Goal: Task Accomplishment & Management: Complete application form

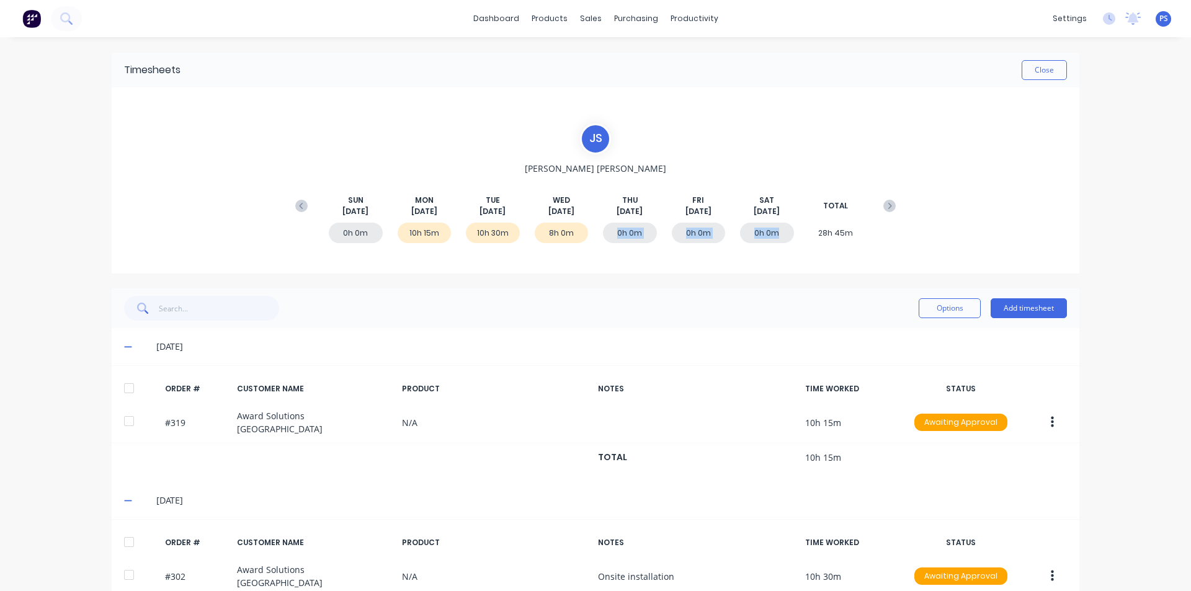
drag, startPoint x: 615, startPoint y: 218, endPoint x: 775, endPoint y: 213, distance: 160.1
click at [775, 216] on div "[DATE] [DATE] [DATE] [DATE] [DATE] [DATE] [DATE] TOTAL 0h 0m 10h 15m 10h 30m 8h…" at bounding box center [595, 206] width 613 height 63
click at [775, 213] on span "[DATE]" at bounding box center [766, 211] width 26 height 11
drag, startPoint x: 333, startPoint y: 211, endPoint x: 848, endPoint y: 196, distance: 515.5
click at [848, 196] on div "[DATE] [DATE] [DATE] [DATE] [DATE] [DATE] [DATE] TOTAL" at bounding box center [595, 206] width 613 height 22
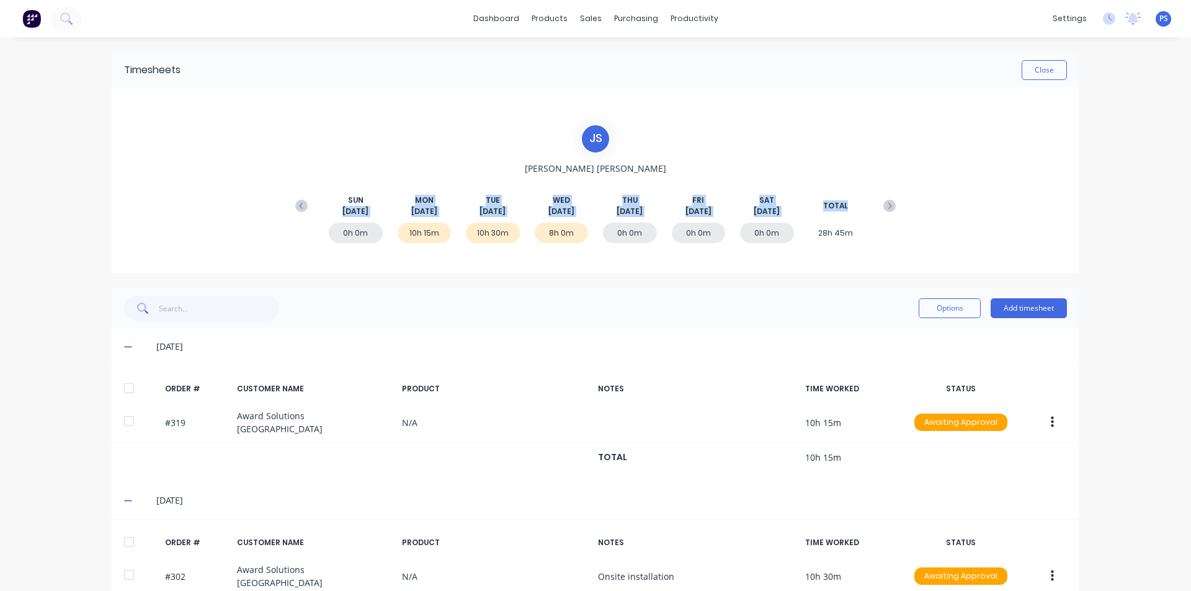
click at [849, 197] on div "TOTAL" at bounding box center [836, 206] width 54 height 22
click at [1038, 302] on button "Add timesheet" at bounding box center [1028, 308] width 76 height 20
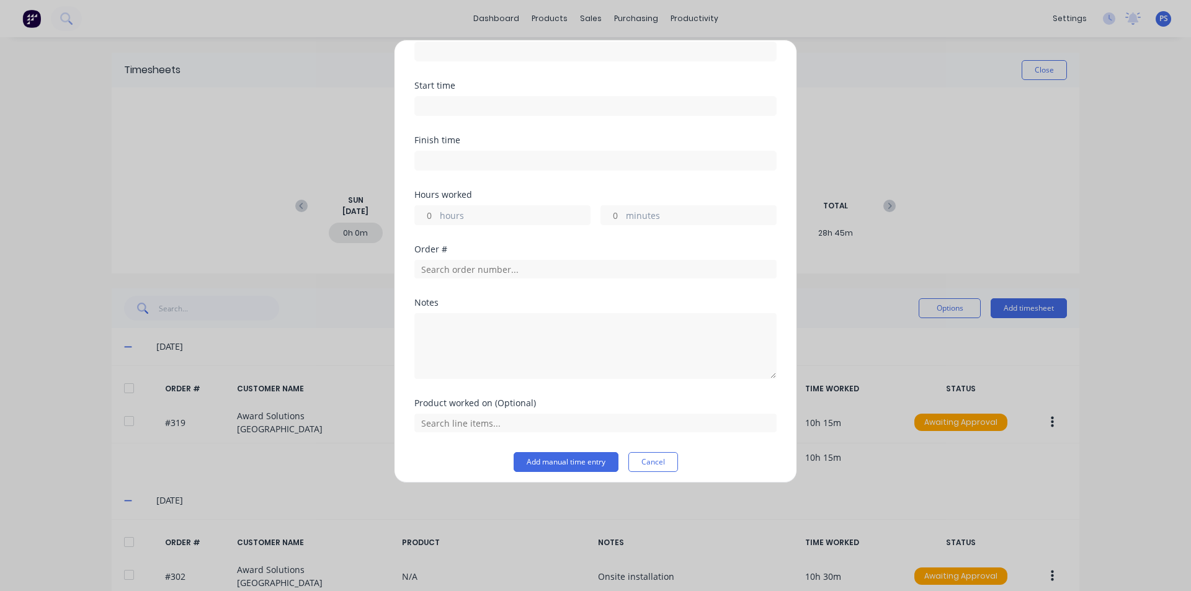
scroll to position [73, 0]
click at [495, 280] on div "Order #" at bounding box center [595, 264] width 362 height 53
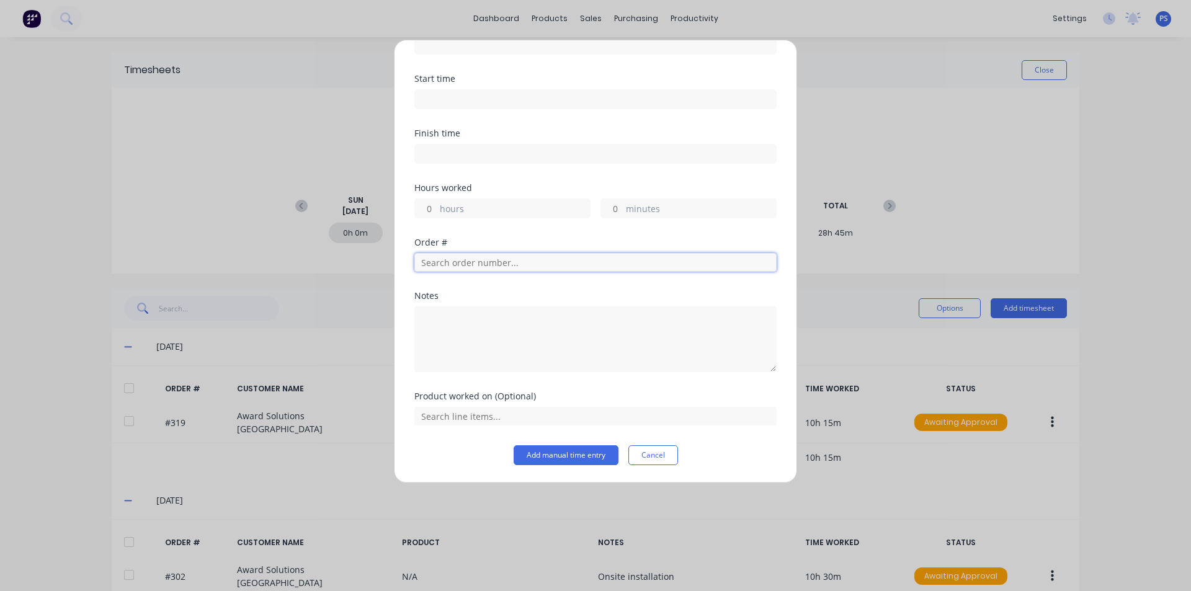
click at [495, 267] on input "text" at bounding box center [595, 262] width 362 height 19
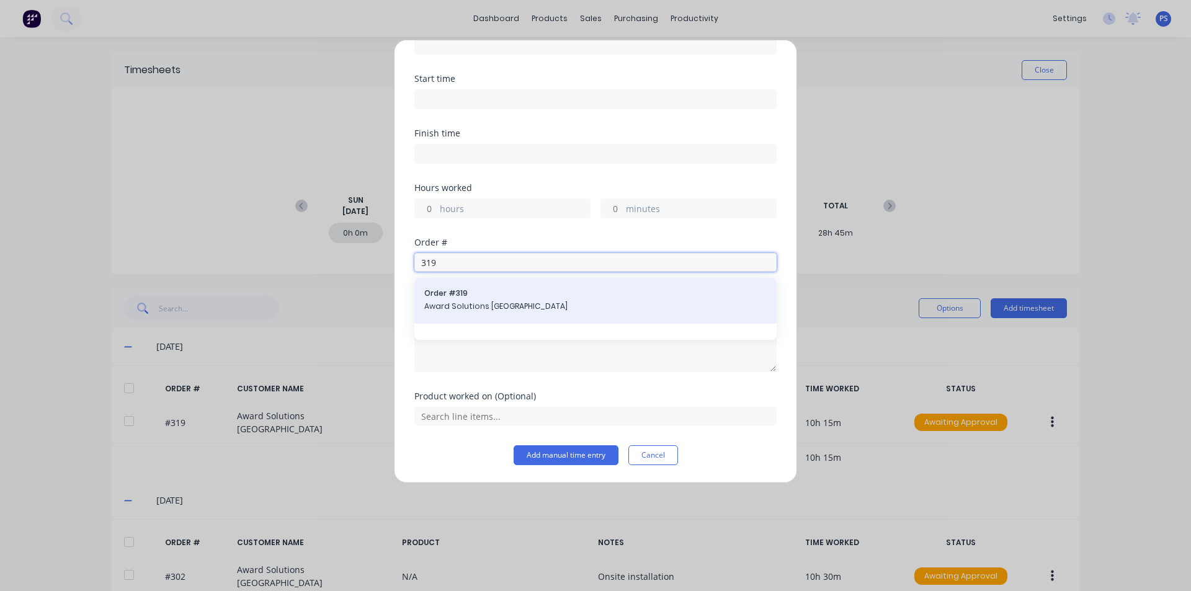
type input "319"
click at [499, 322] on div "Order # 319 Award Solutions [GEOGRAPHIC_DATA]" at bounding box center [595, 301] width 362 height 46
click at [517, 302] on span "Award Solutions [GEOGRAPHIC_DATA]" at bounding box center [595, 306] width 342 height 11
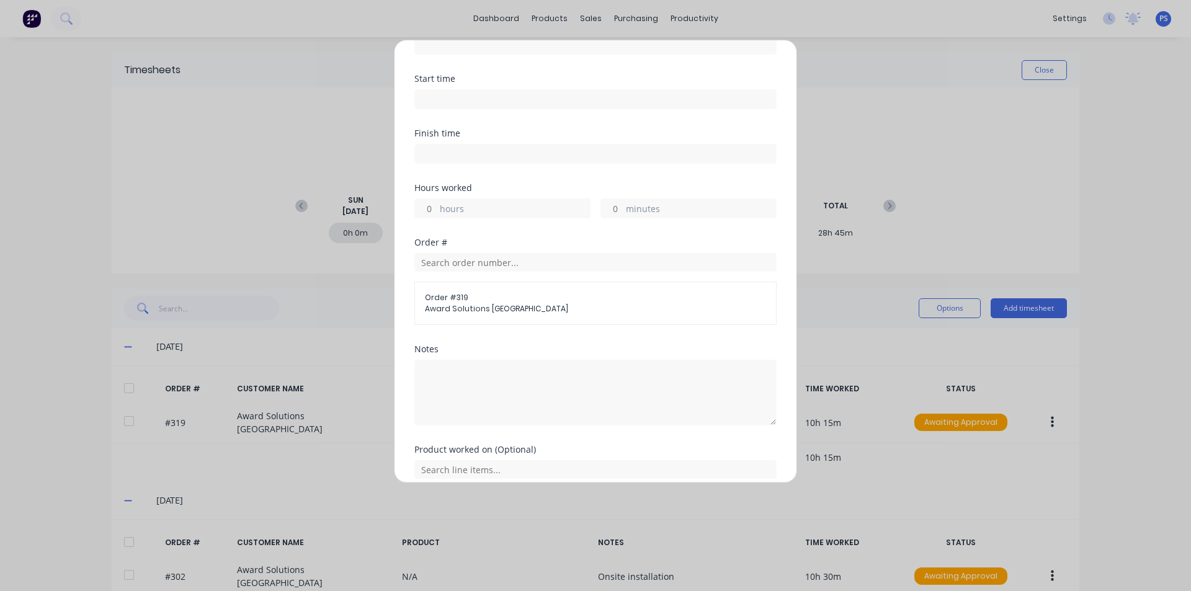
click at [490, 103] on input at bounding box center [595, 99] width 361 height 19
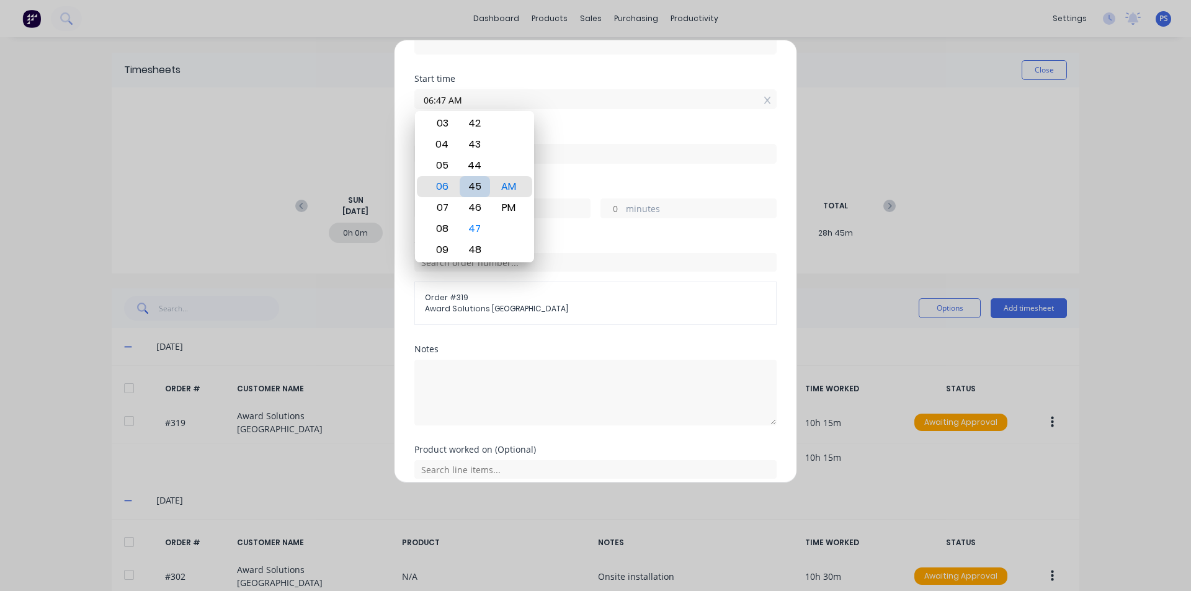
type input "06:45 AM"
click at [605, 177] on div "Finish time" at bounding box center [595, 156] width 362 height 55
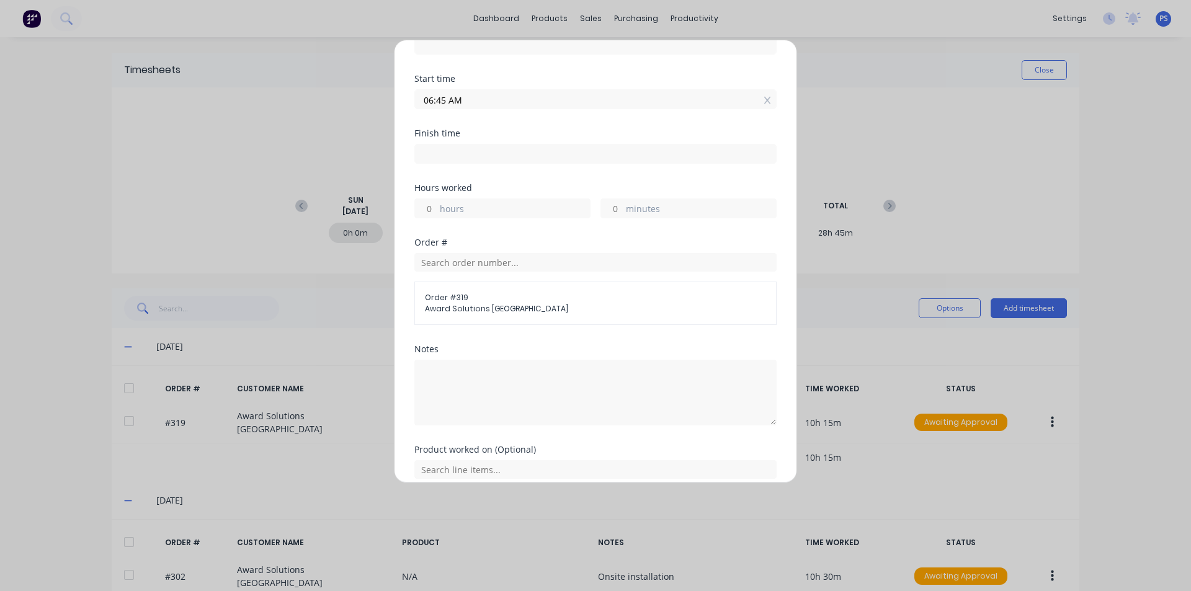
click at [559, 161] on input at bounding box center [595, 153] width 361 height 19
type input "08:50 AM"
type input "2"
type input "5"
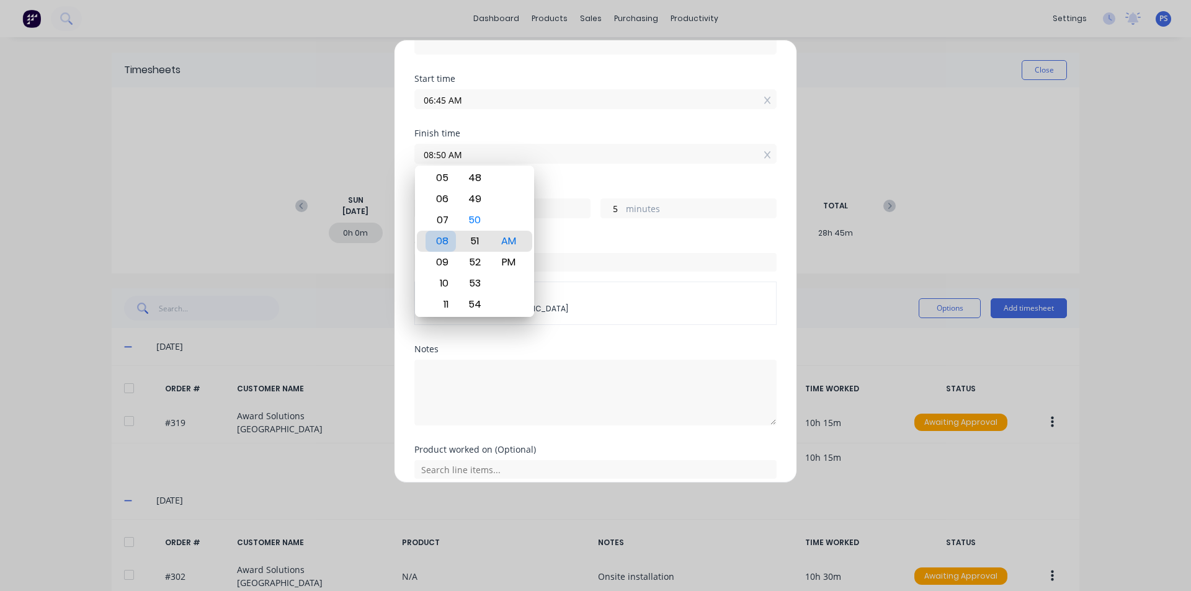
type input "08:51 AM"
type input "6"
click at [627, 179] on div "Finish time 08:51 AM" at bounding box center [595, 156] width 362 height 55
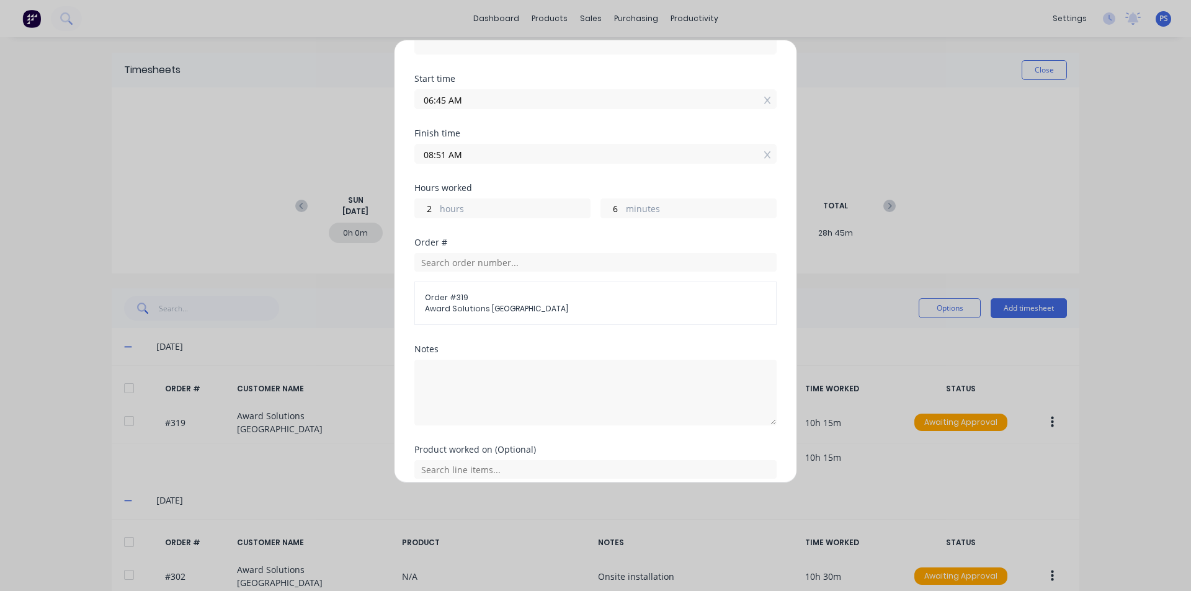
click at [632, 155] on input "08:51 AM" at bounding box center [595, 153] width 361 height 19
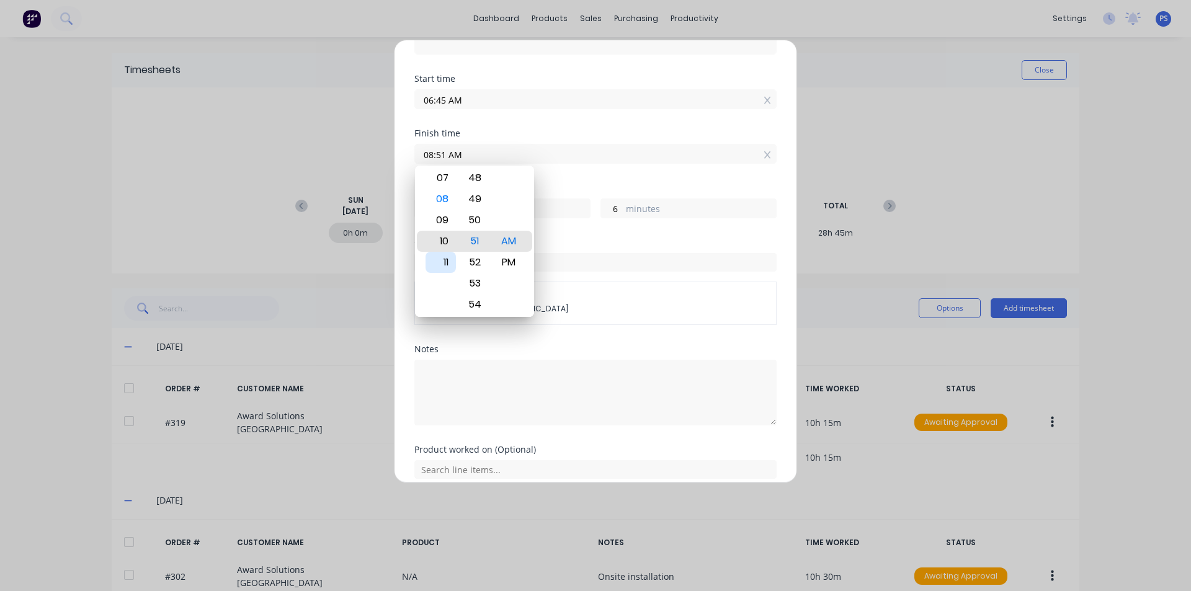
type input "10:51 AM"
type input "4"
type input "10:44 AM"
type input "3"
type input "59"
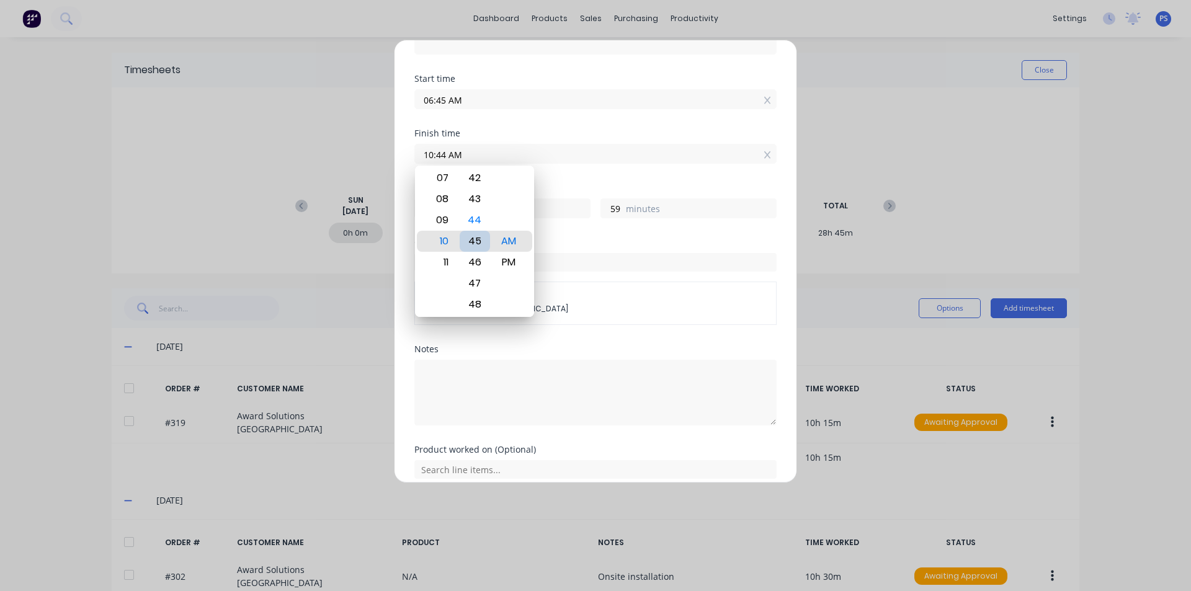
type input "10:45 AM"
type input "4"
type input "0"
click at [563, 239] on div "Order #" at bounding box center [595, 242] width 362 height 9
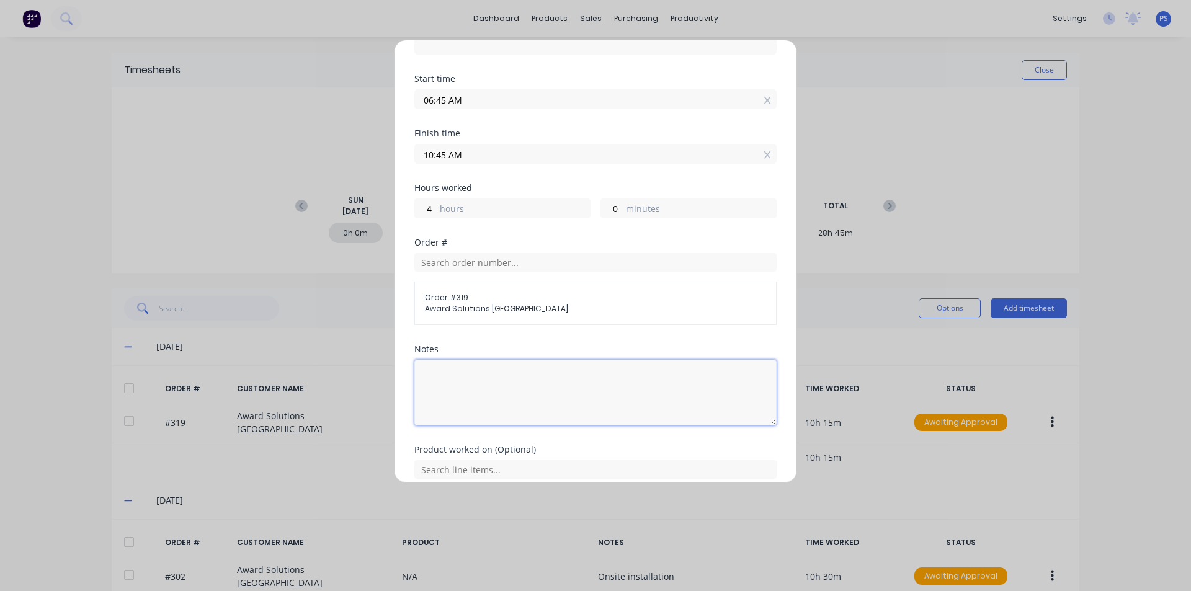
click at [489, 387] on textarea at bounding box center [595, 393] width 362 height 66
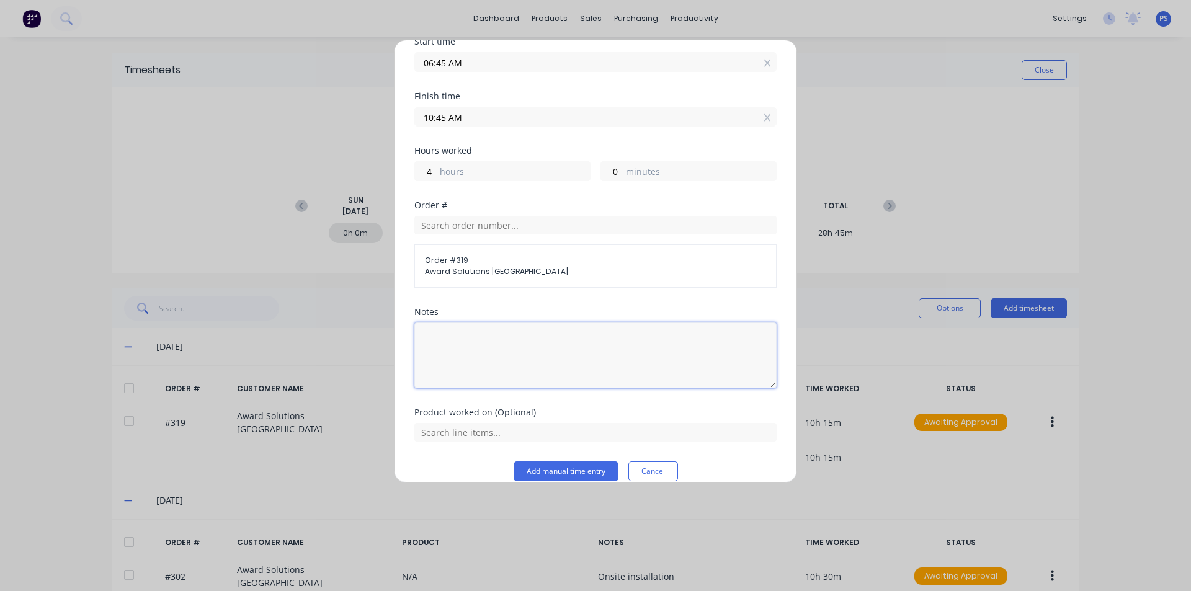
scroll to position [126, 0]
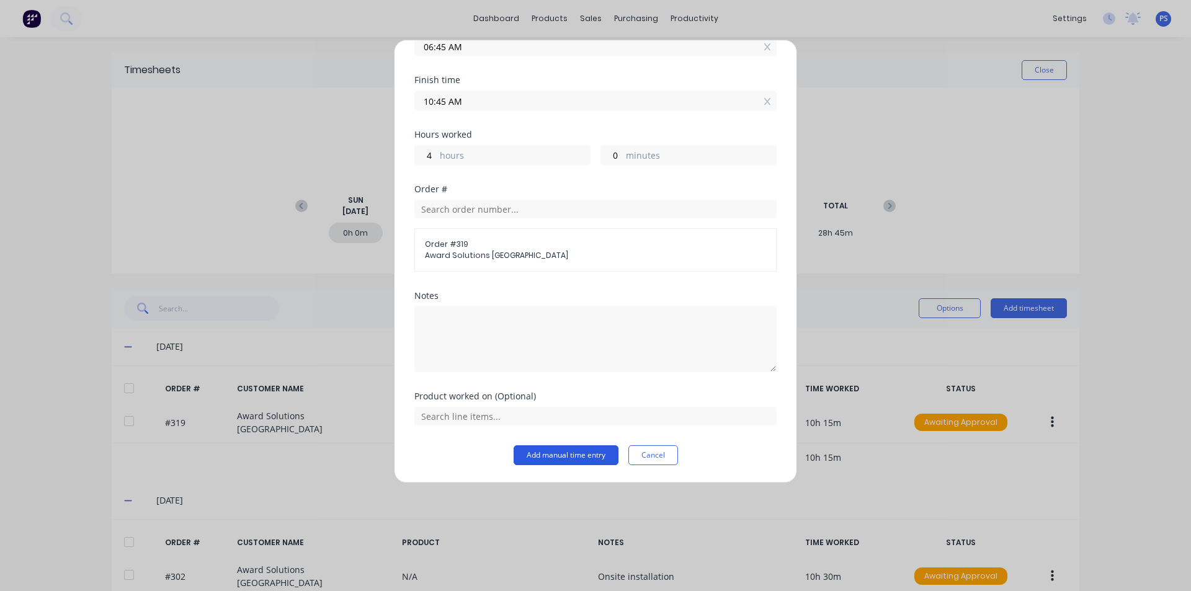
click at [564, 455] on button "Add manual time entry" at bounding box center [565, 455] width 105 height 20
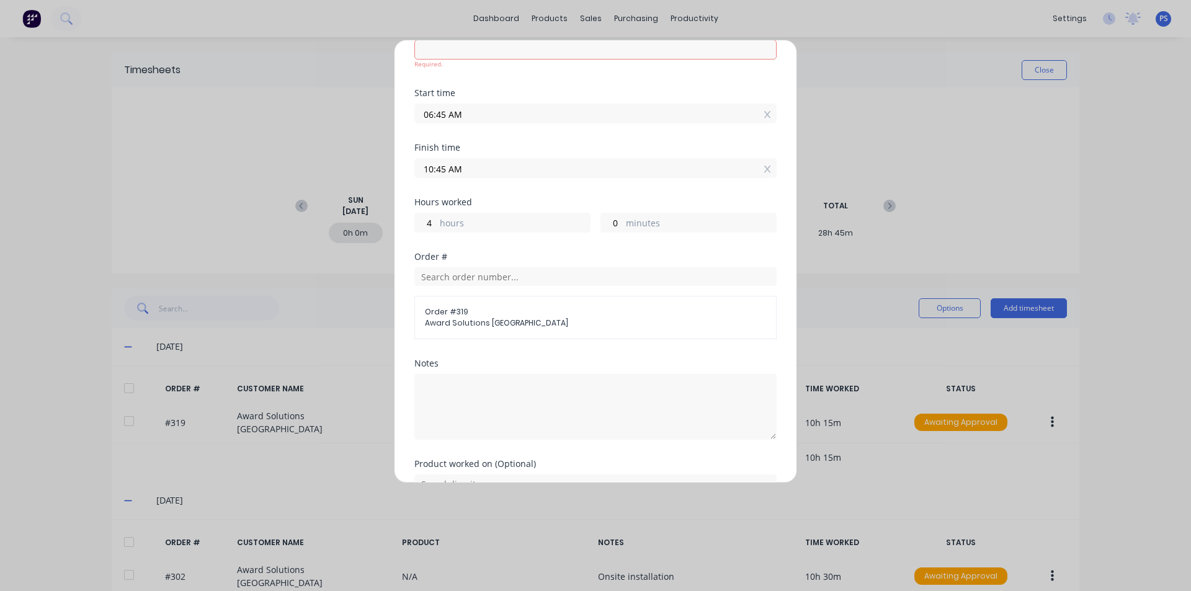
scroll to position [0, 0]
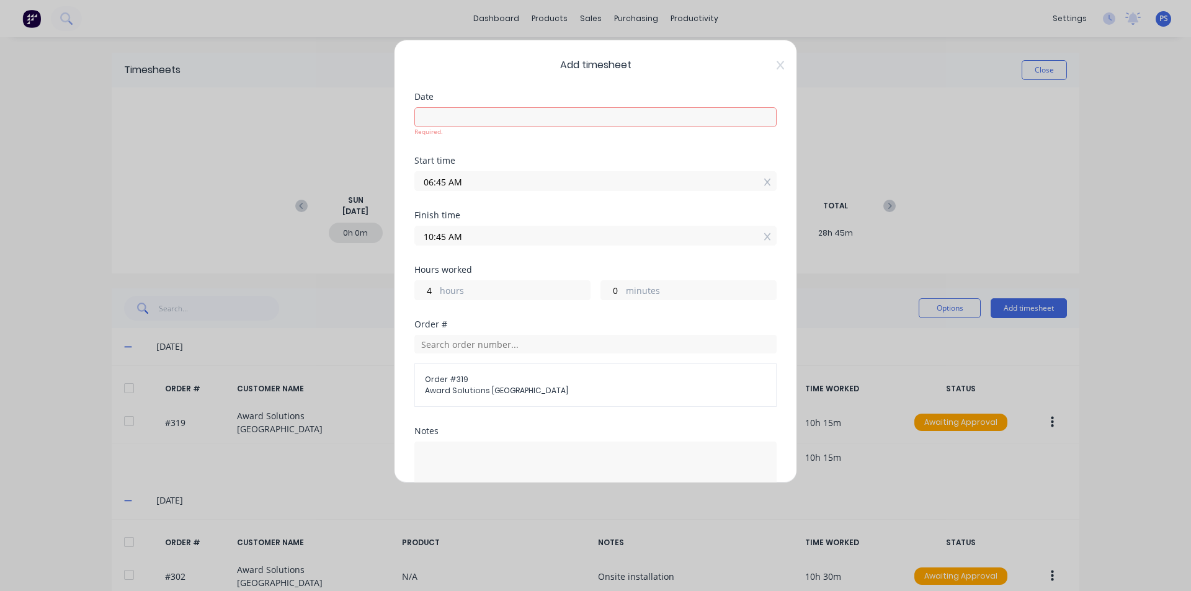
click at [513, 104] on div "Required." at bounding box center [595, 120] width 362 height 32
click at [515, 115] on input at bounding box center [595, 117] width 361 height 19
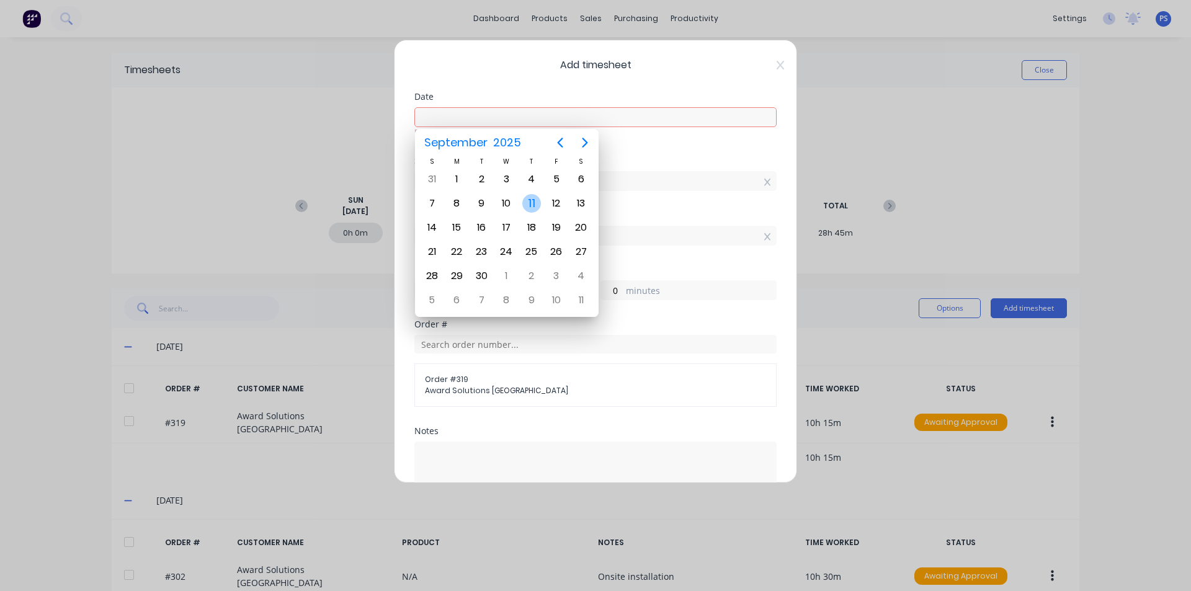
click at [536, 203] on div "11" at bounding box center [531, 203] width 19 height 19
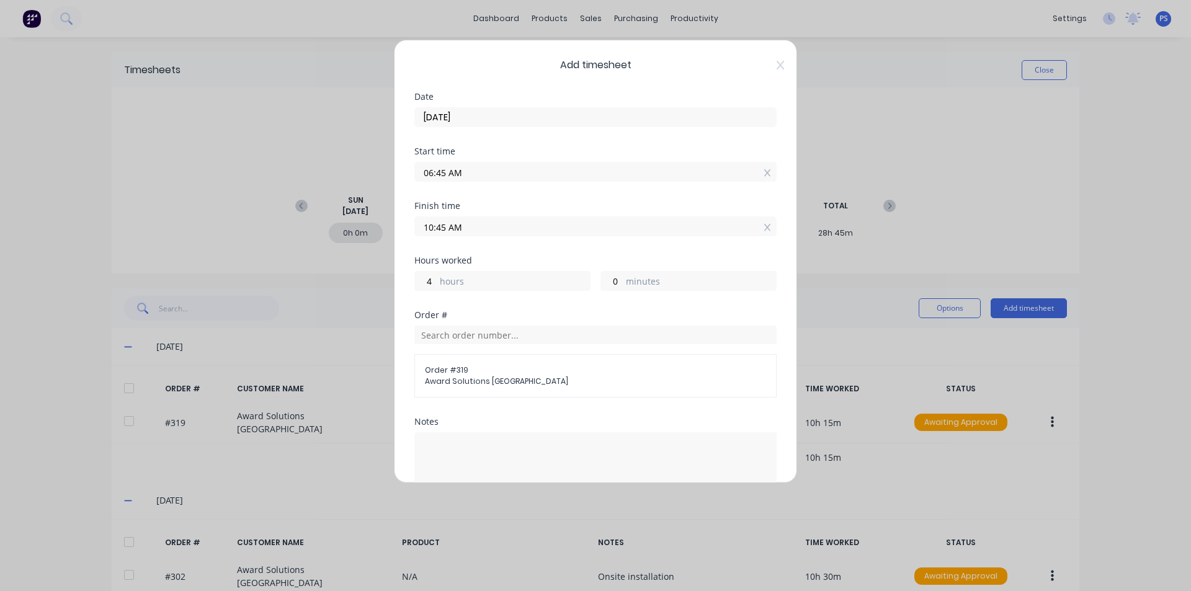
click at [538, 128] on div "Date [DATE]" at bounding box center [595, 119] width 362 height 55
click at [517, 117] on input "[DATE]" at bounding box center [595, 117] width 361 height 19
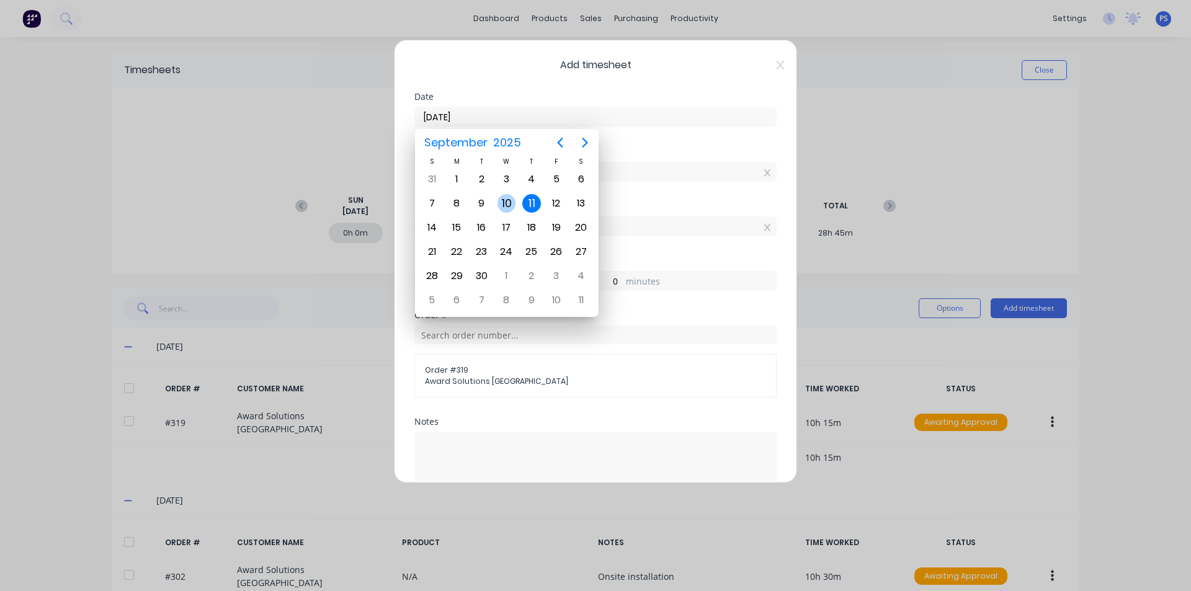
click at [511, 200] on div "10" at bounding box center [506, 203] width 19 height 19
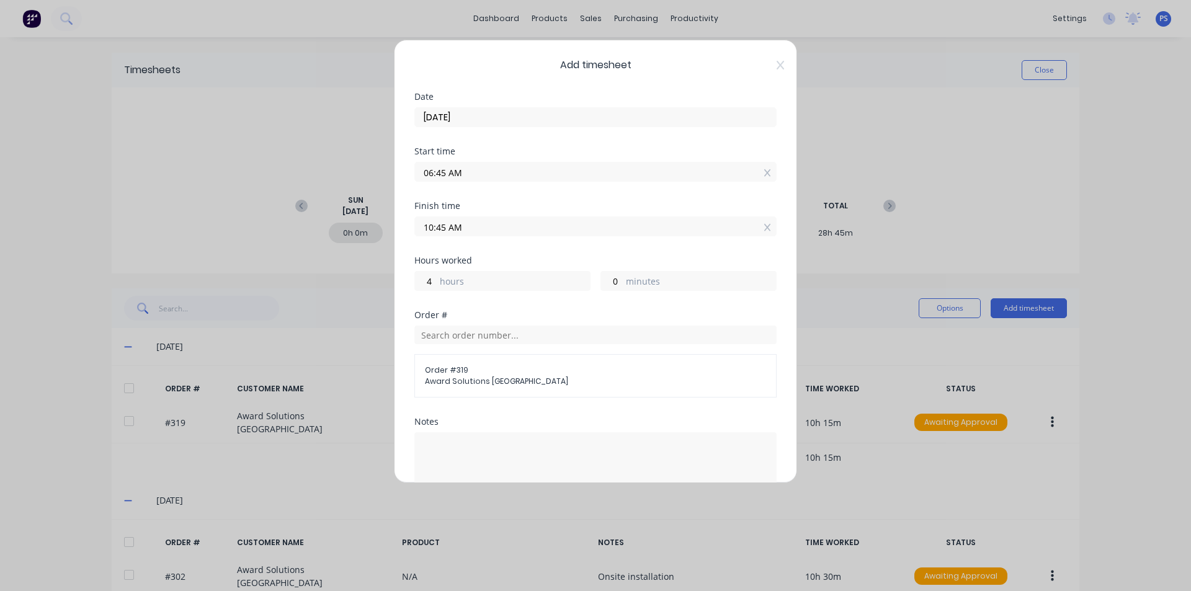
click at [540, 102] on div "Date [DATE]" at bounding box center [595, 109] width 362 height 35
click at [538, 122] on input "[DATE]" at bounding box center [595, 117] width 361 height 19
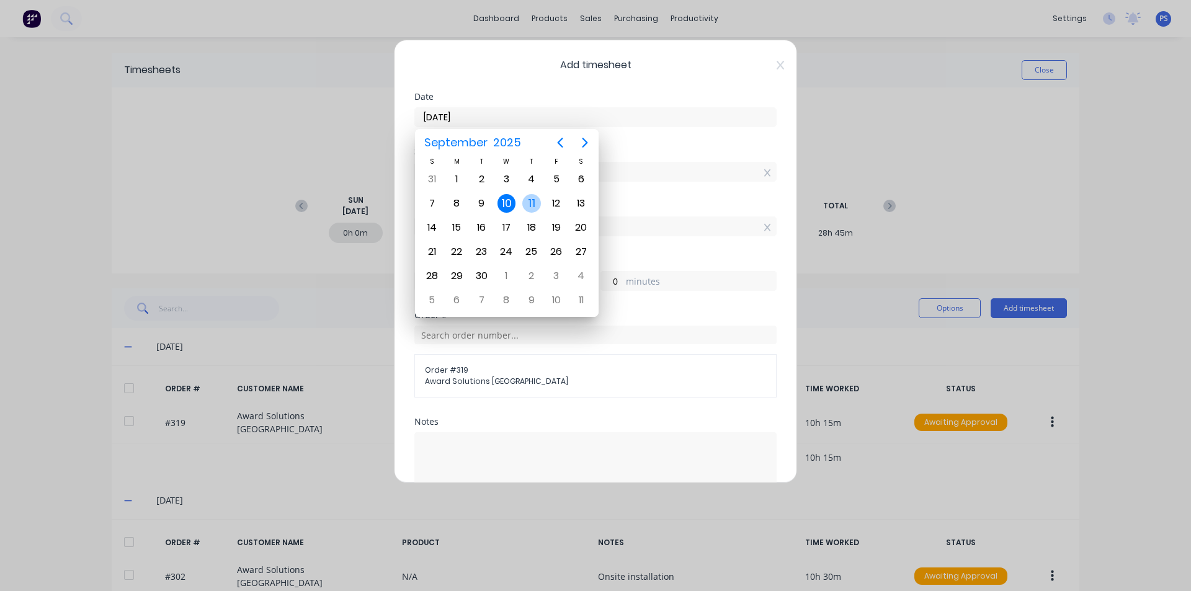
click at [535, 203] on div "11" at bounding box center [531, 203] width 19 height 19
type input "[DATE]"
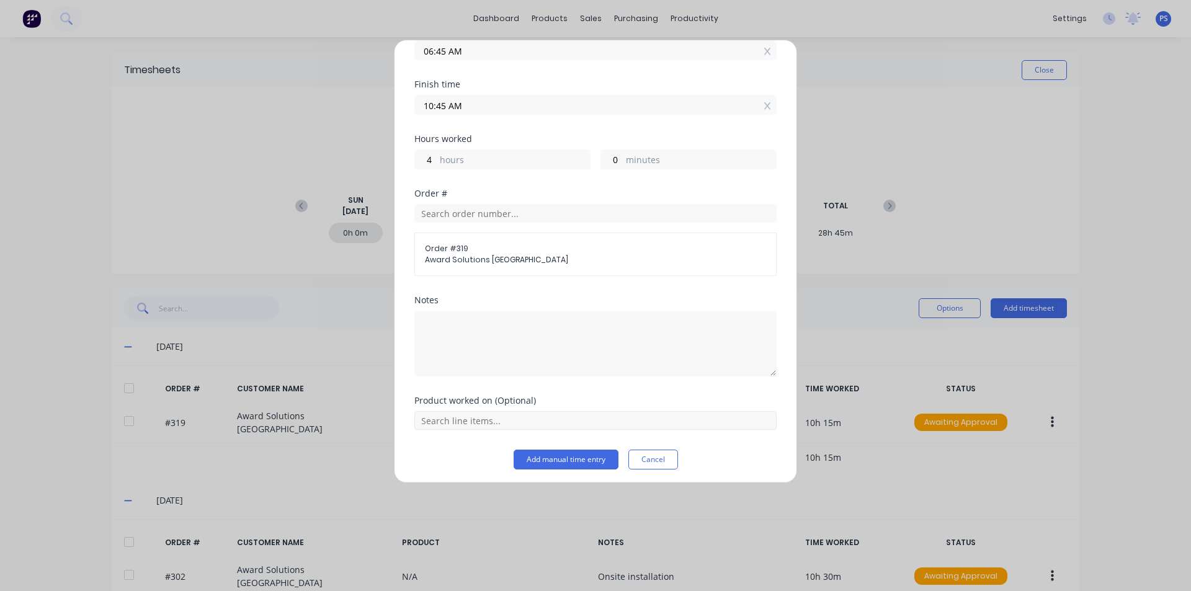
scroll to position [126, 0]
click at [530, 446] on button "Add manual time entry" at bounding box center [565, 455] width 105 height 20
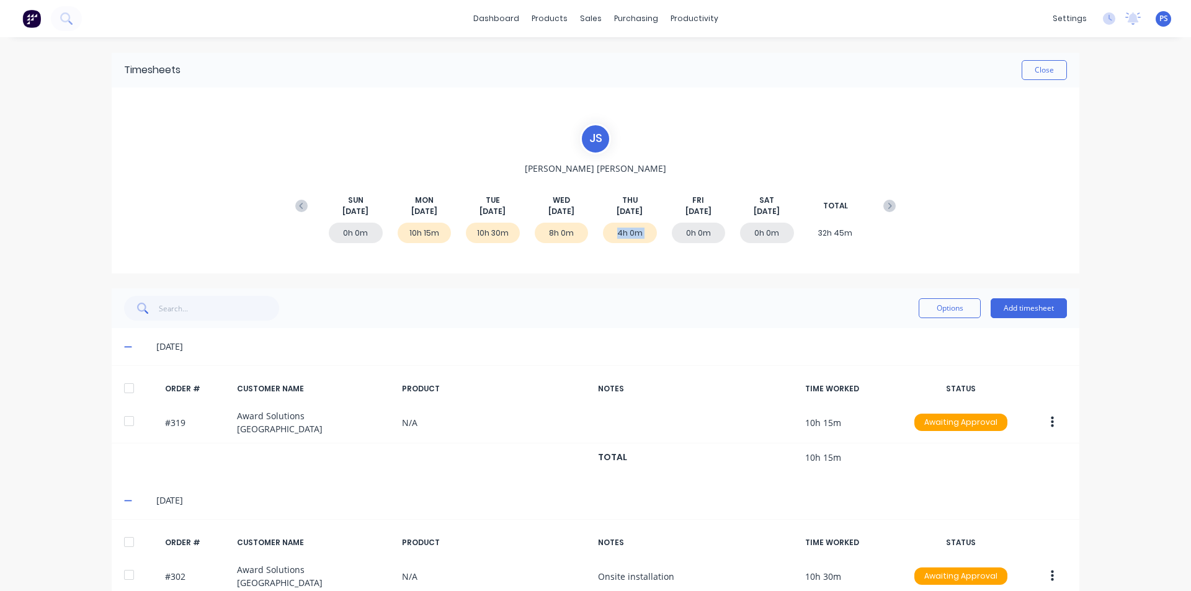
drag, startPoint x: 604, startPoint y: 236, endPoint x: 677, endPoint y: 239, distance: 72.6
click at [677, 239] on div "0h 0m 10h 15m 10h 30m 8h 0m 4h 0m 0h 0m 0h 0m 32h 45m" at bounding box center [595, 235] width 613 height 37
click at [583, 238] on div "0h 0m 10h 15m 10h 30m 8h 0m 4h 0m 0h 0m 0h 0m 32h 45m" at bounding box center [595, 235] width 613 height 37
drag, startPoint x: 460, startPoint y: 230, endPoint x: 382, endPoint y: 233, distance: 78.2
click at [382, 233] on div "0h 0m 10h 15m 10h 30m 8h 0m 4h 0m 0h 0m 0h 0m 32h 45m" at bounding box center [595, 235] width 613 height 37
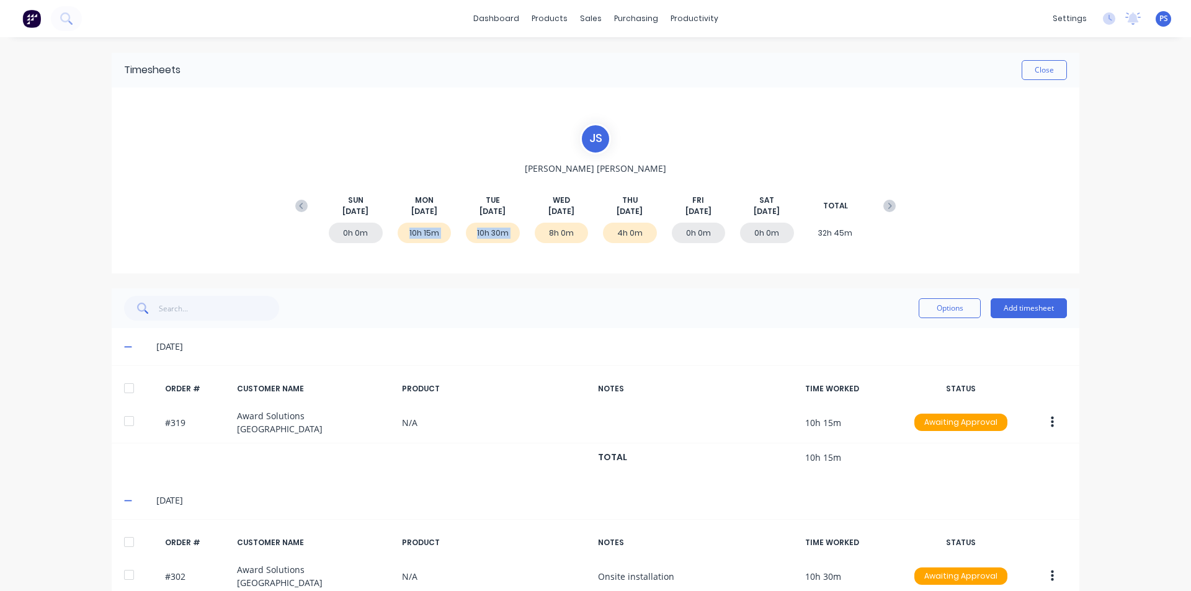
click at [382, 233] on div "0h 0m 10h 15m 10h 30m 8h 0m 4h 0m 0h 0m 0h 0m 32h 45m" at bounding box center [595, 235] width 613 height 37
drag, startPoint x: 535, startPoint y: 229, endPoint x: 776, endPoint y: 249, distance: 241.4
click at [776, 249] on div "0h 0m 10h 15m 10h 30m 8h 0m 4h 0m 0h 0m 0h 0m 32h 45m" at bounding box center [595, 235] width 613 height 37
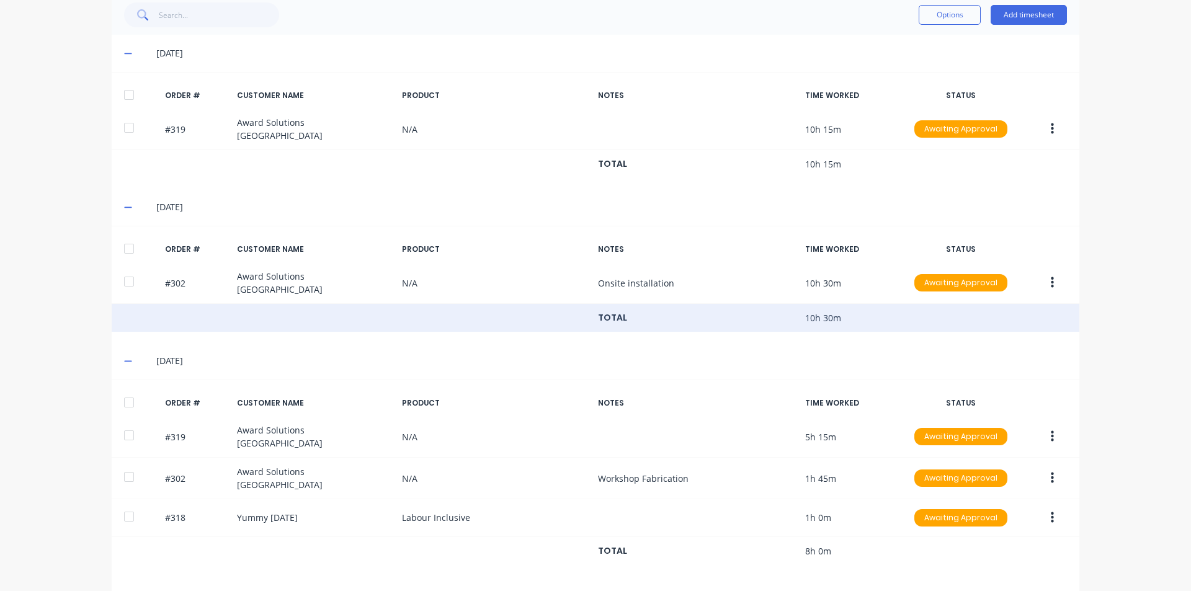
scroll to position [310, 0]
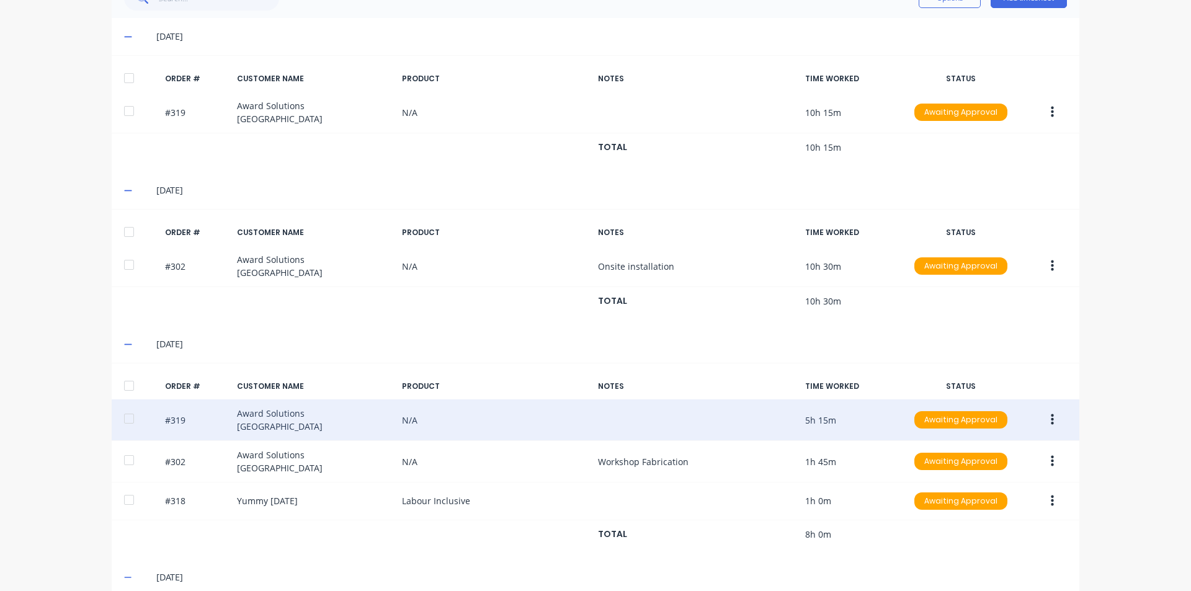
click at [396, 411] on div "#319 Award Solutions [GEOGRAPHIC_DATA] N/A 5h 15m Awaiting Approval" at bounding box center [595, 420] width 967 height 42
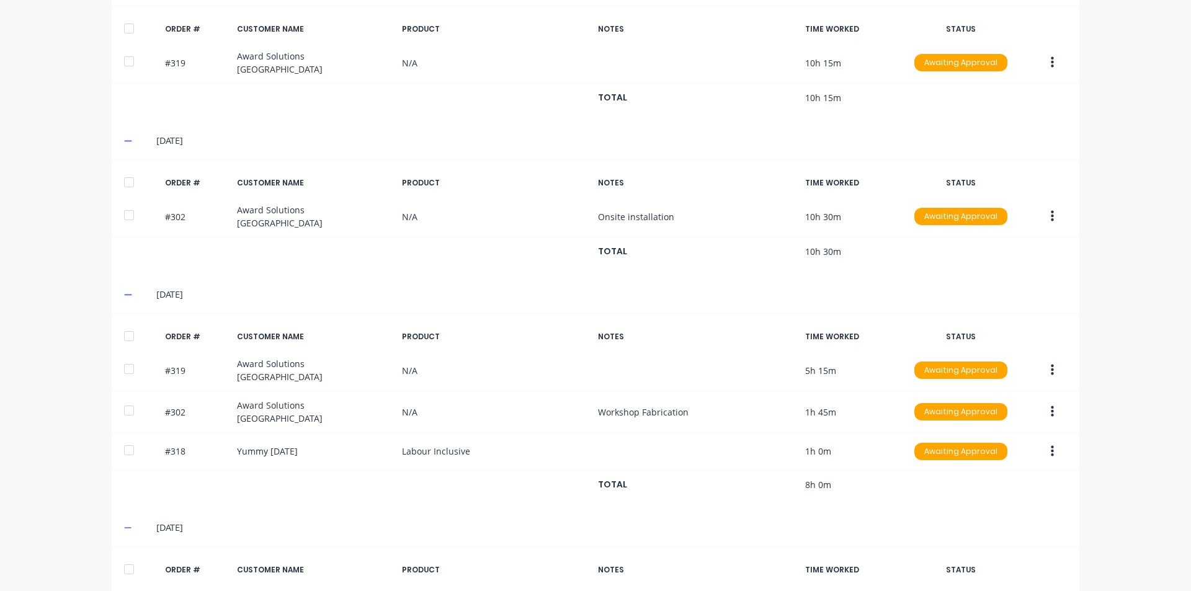
scroll to position [427, 0]
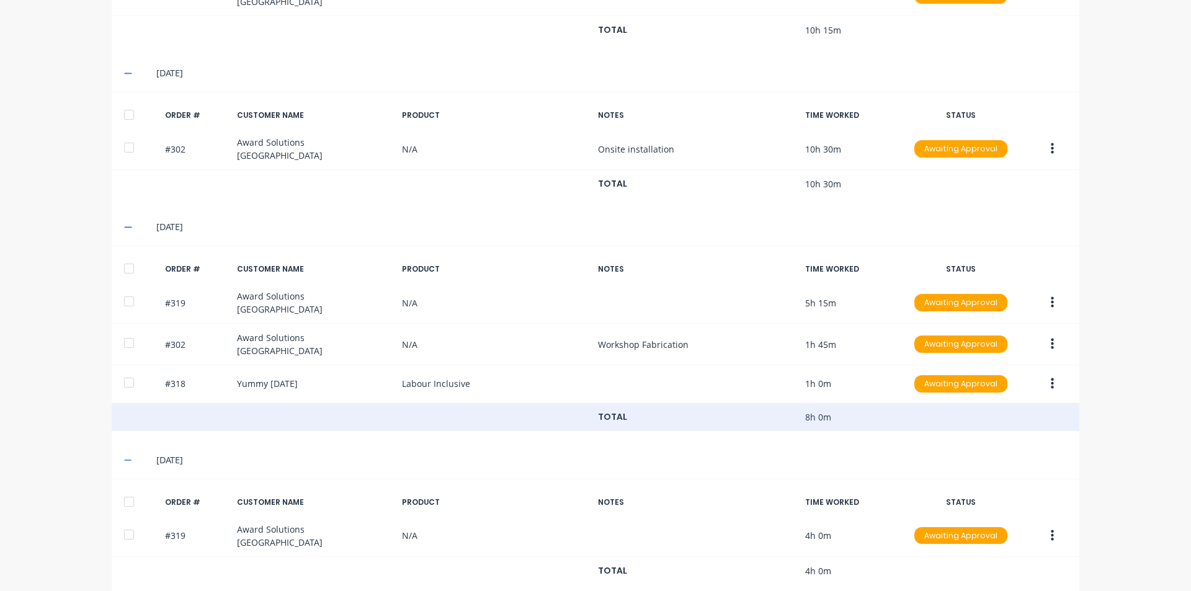
drag, startPoint x: 140, startPoint y: 415, endPoint x: 146, endPoint y: 414, distance: 6.9
click at [146, 414] on div "TOTAL 8h 0m" at bounding box center [595, 417] width 967 height 29
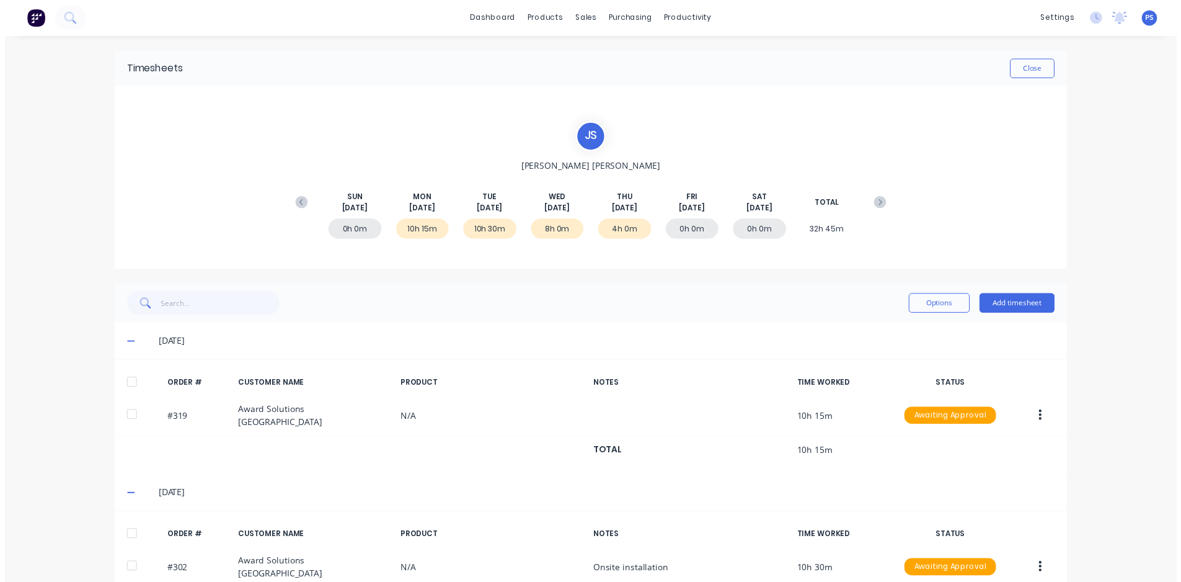
scroll to position [0, 0]
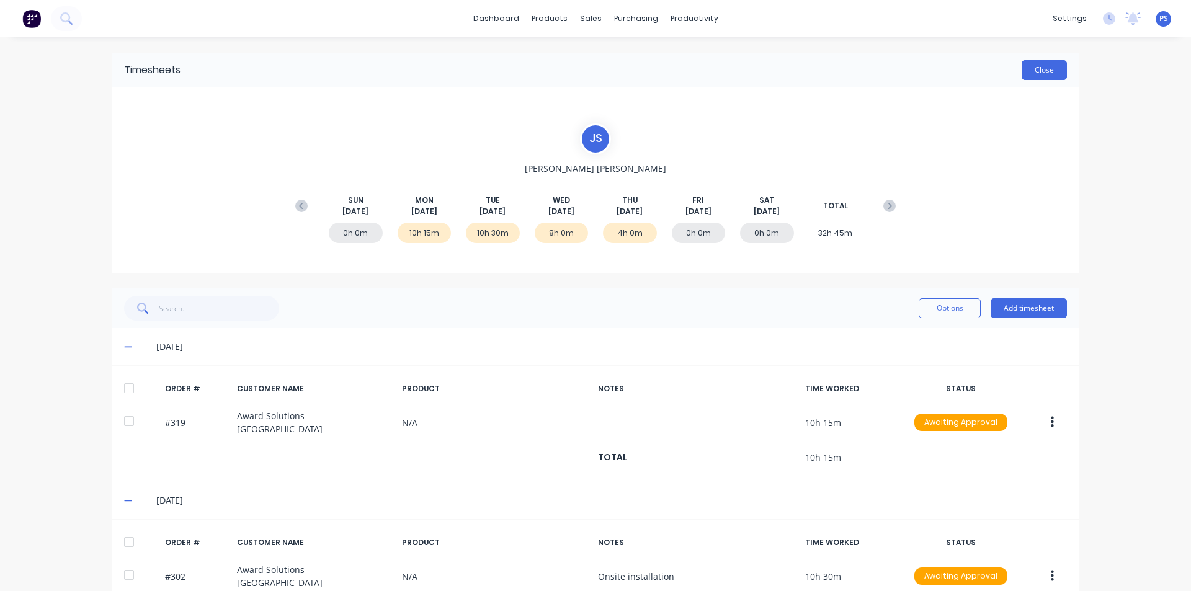
click at [1029, 73] on button "Close" at bounding box center [1043, 70] width 45 height 20
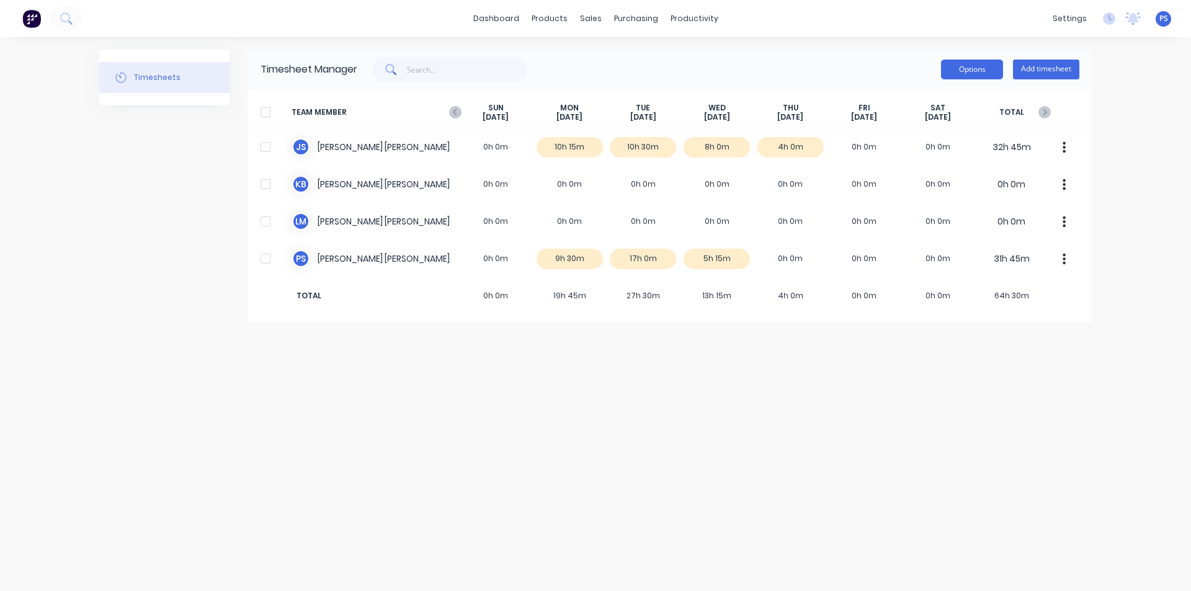
click at [957, 68] on button "Options" at bounding box center [972, 70] width 62 height 20
drag, startPoint x: 301, startPoint y: 68, endPoint x: 380, endPoint y: 70, distance: 78.8
click at [393, 68] on div "Timesheet Manager Options Add timesheet" at bounding box center [669, 70] width 843 height 40
click at [378, 70] on span at bounding box center [389, 69] width 35 height 25
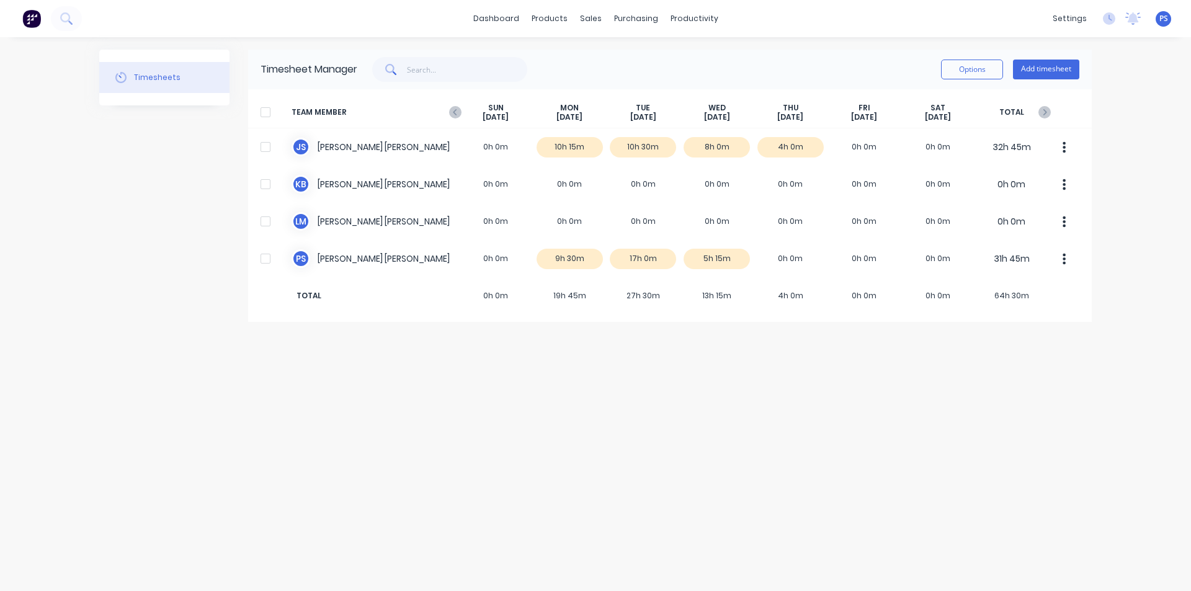
click at [963, 513] on div "Timesheets Timesheet Manager Options Add timesheet TEAM MEMBER [DATE] [DATE] [D…" at bounding box center [595, 314] width 992 height 529
click at [460, 115] on icon "button" at bounding box center [455, 112] width 12 height 12
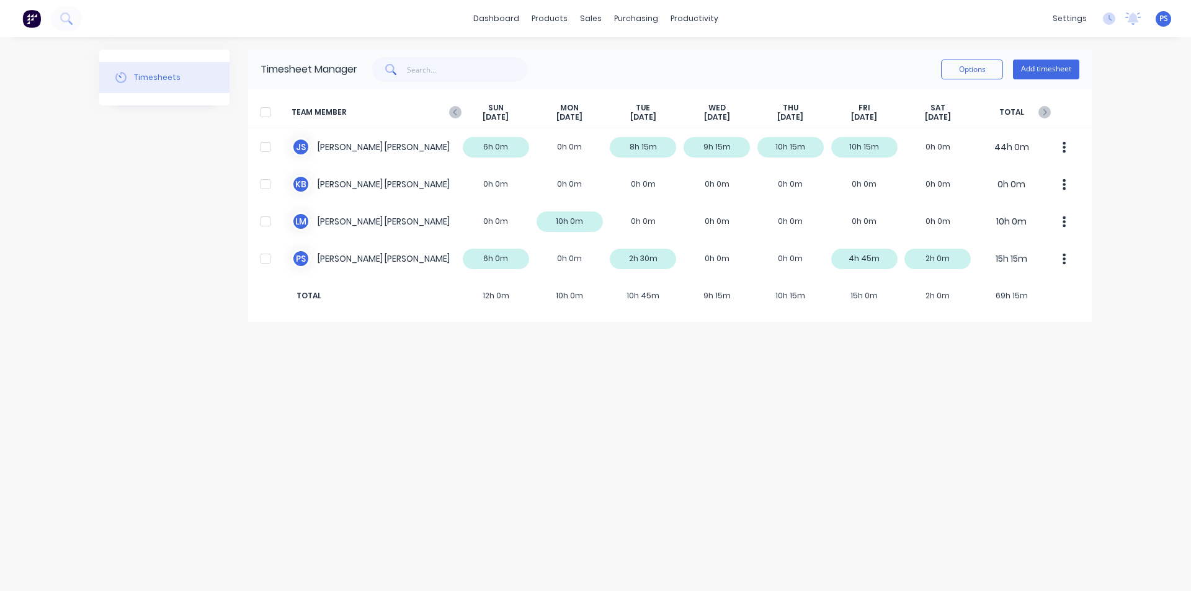
click at [1053, 115] on div "TEAM MEMBER [DATE] [DATE] [DATE] [DATE] [DATE] [DATE] [DATE] TOTAL" at bounding box center [669, 113] width 843 height 32
click at [1042, 114] on icon "button" at bounding box center [1044, 112] width 12 height 12
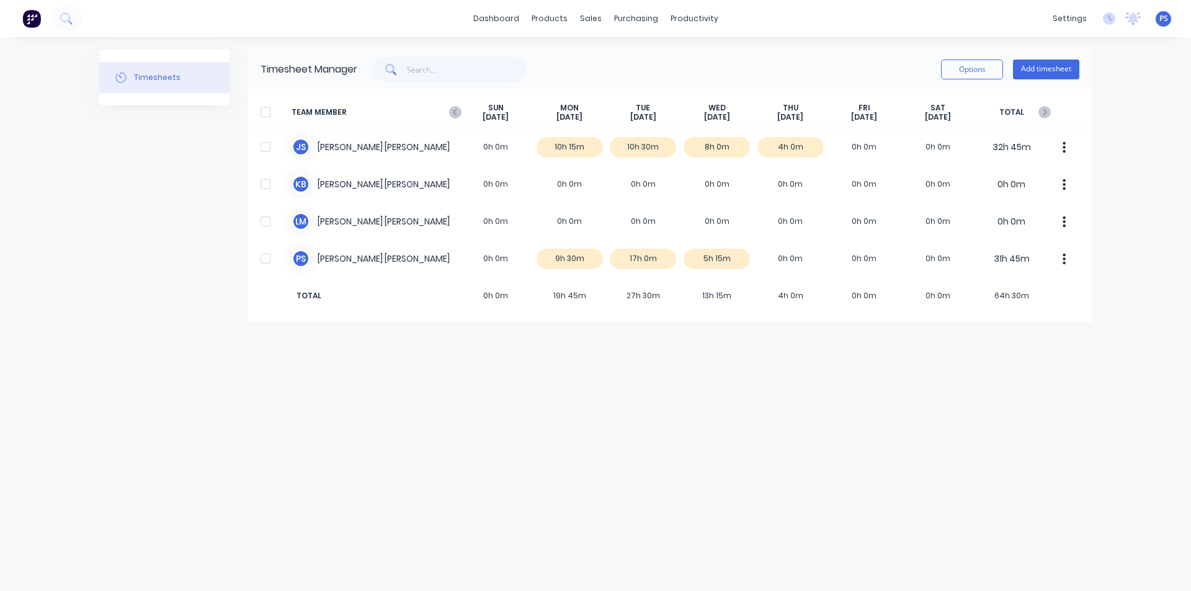
click at [1146, 204] on div "dashboard products sales purchasing productivity dashboard products Product Cat…" at bounding box center [595, 295] width 1191 height 591
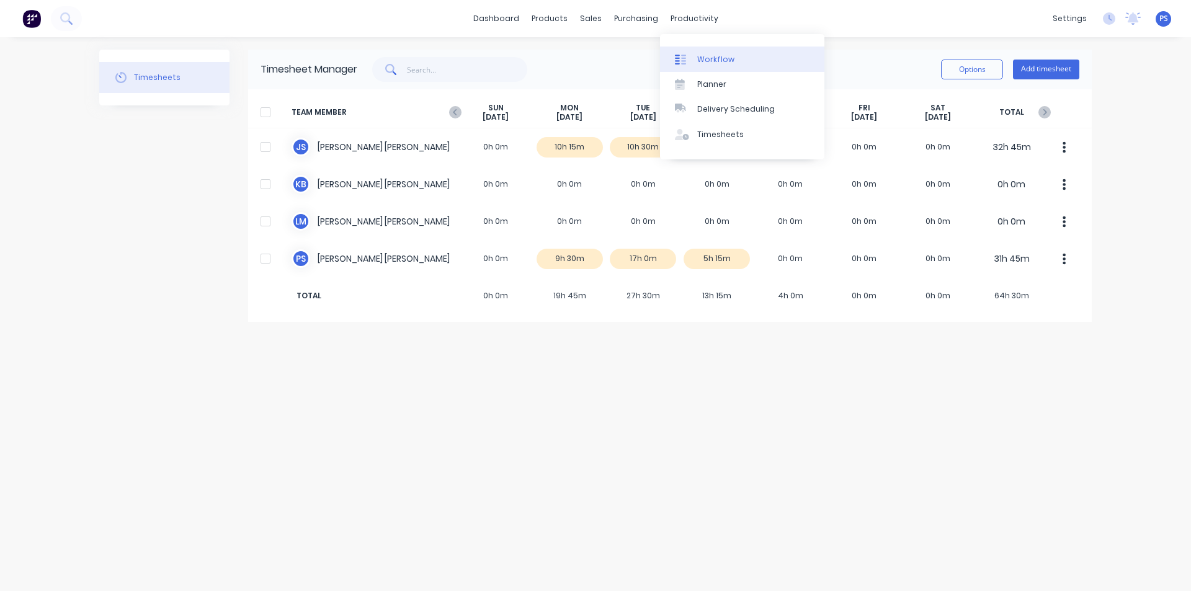
click at [698, 52] on link "Workflow" at bounding box center [742, 59] width 164 height 25
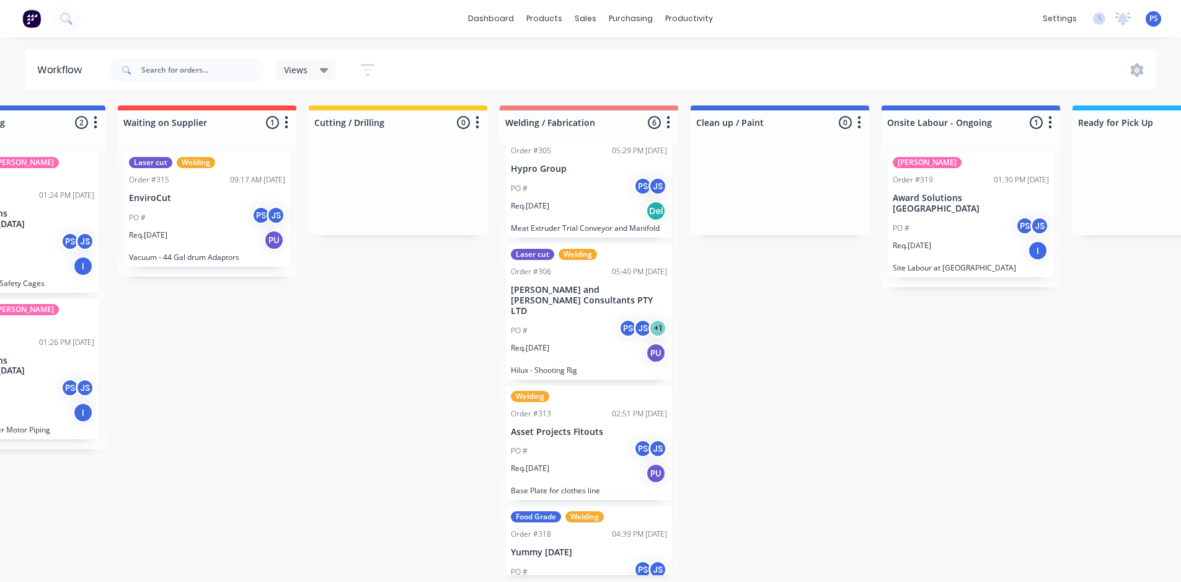
scroll to position [2, 291]
click at [579, 427] on p "Asset Projects Fitouts" at bounding box center [589, 432] width 156 height 11
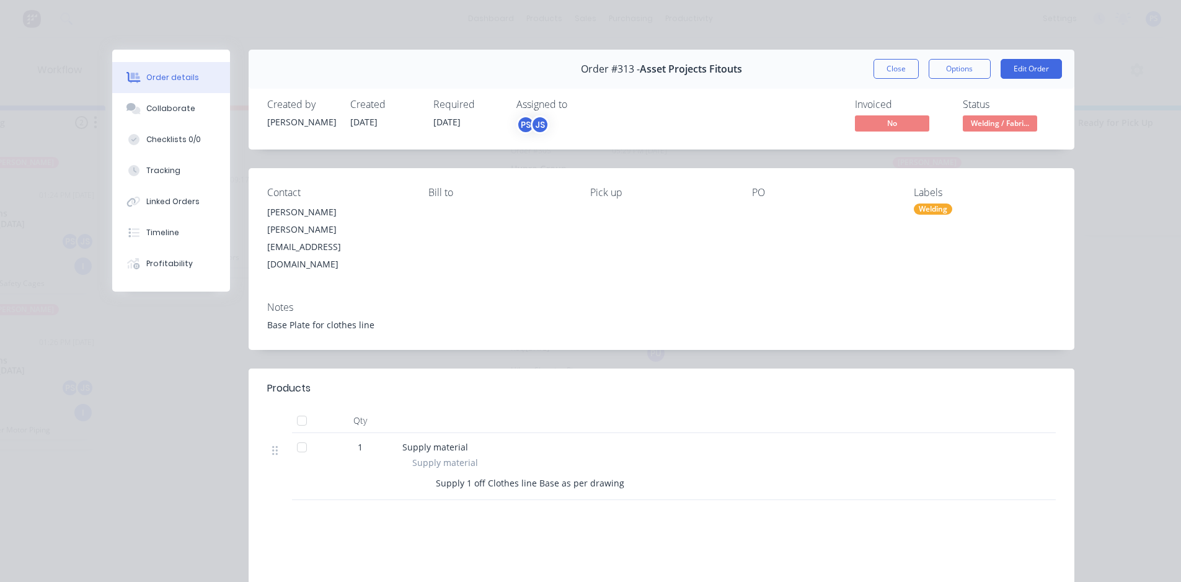
click at [184, 90] on button "Order details" at bounding box center [171, 77] width 118 height 31
click at [184, 110] on div "Collaborate" at bounding box center [170, 108] width 49 height 11
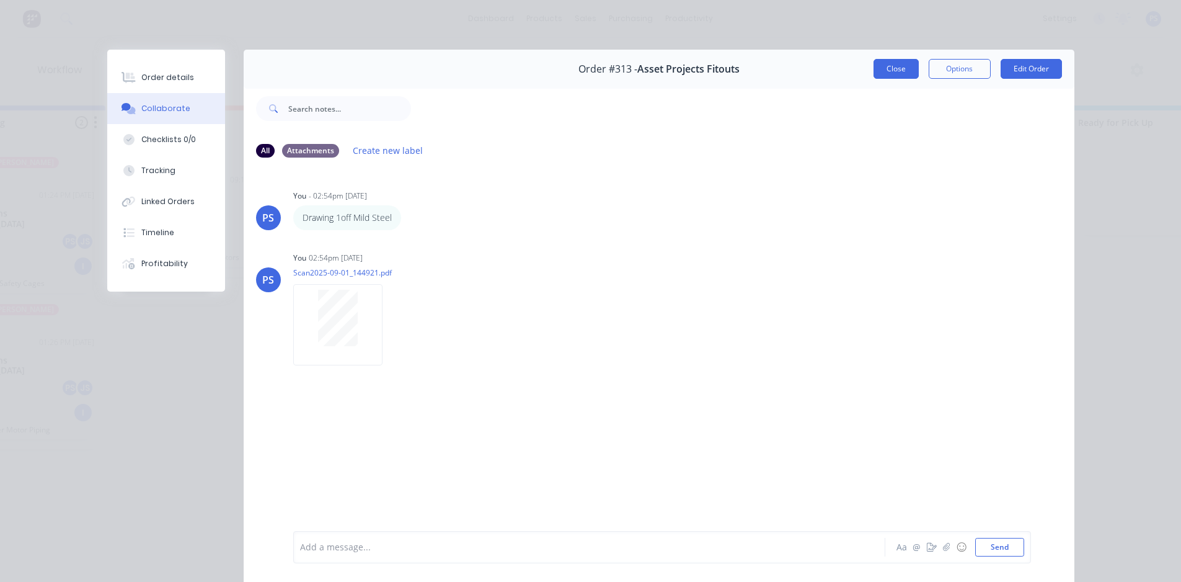
click at [889, 71] on button "Close" at bounding box center [896, 69] width 45 height 20
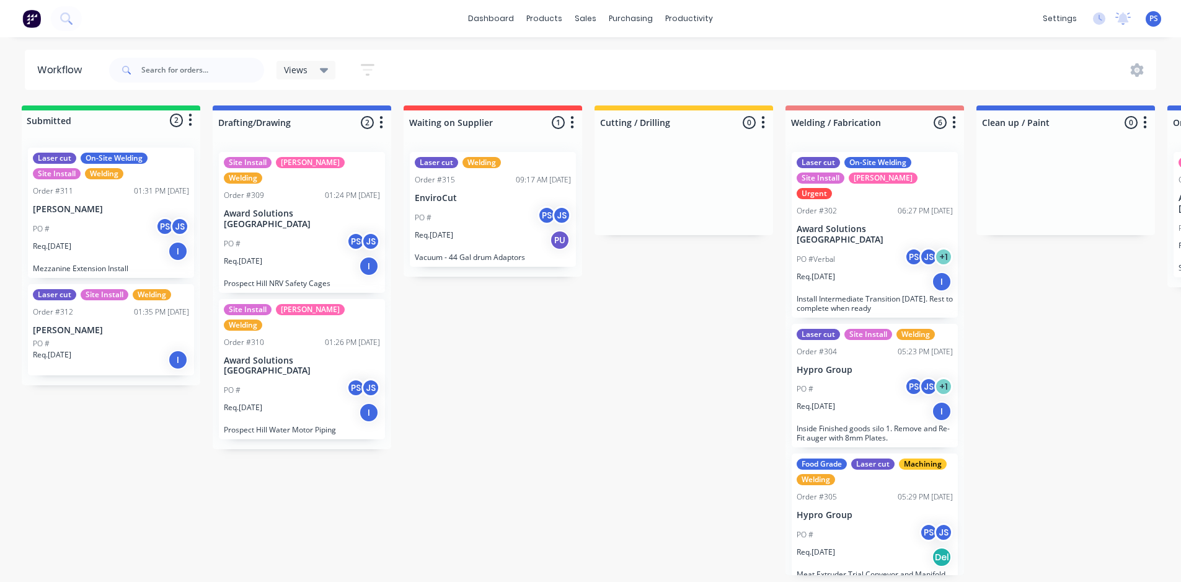
scroll to position [0, 5]
